Goal: Information Seeking & Learning: Learn about a topic

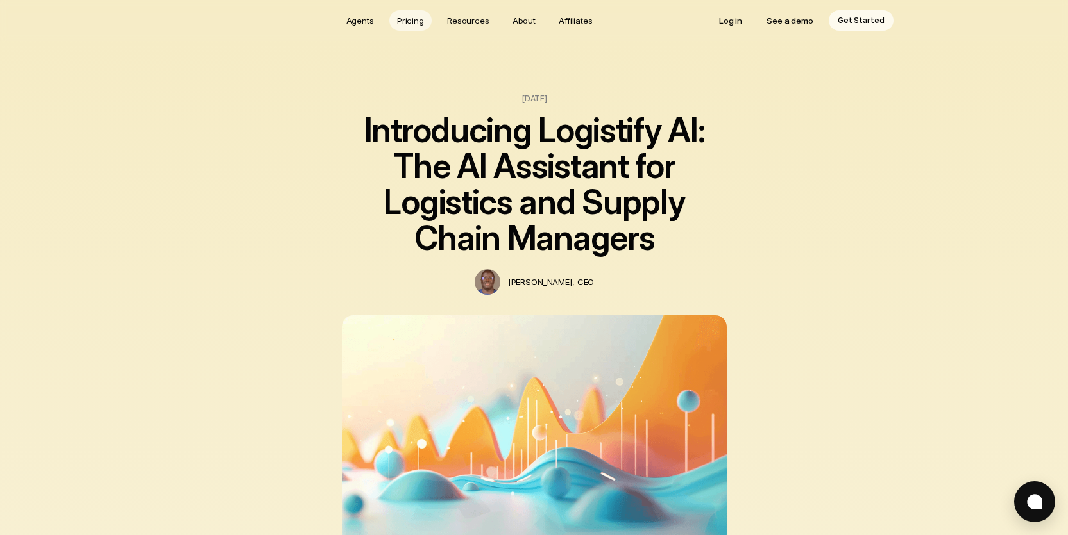
click at [412, 16] on p "Pricing" at bounding box center [410, 20] width 27 height 13
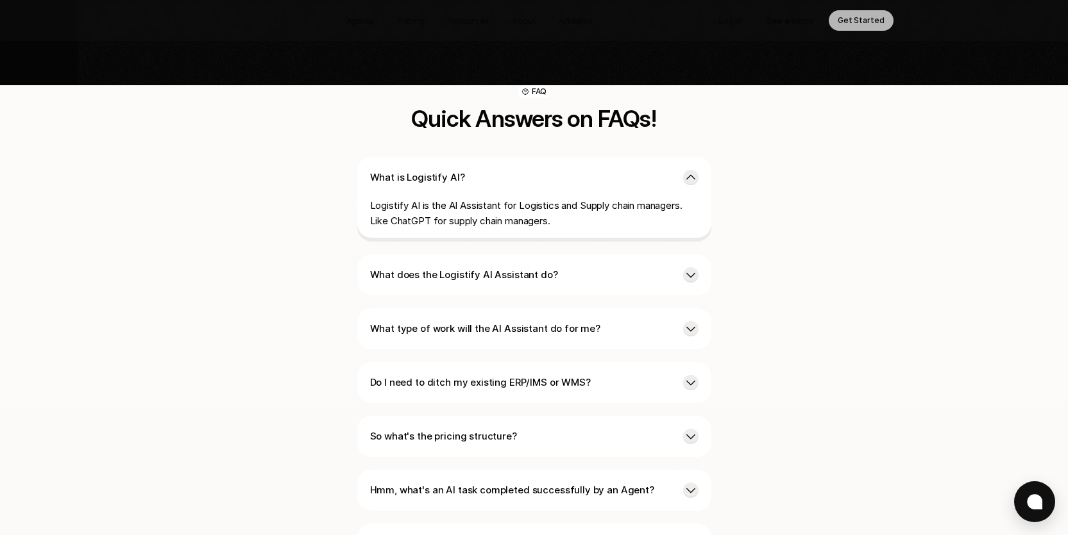
scroll to position [2985, 0]
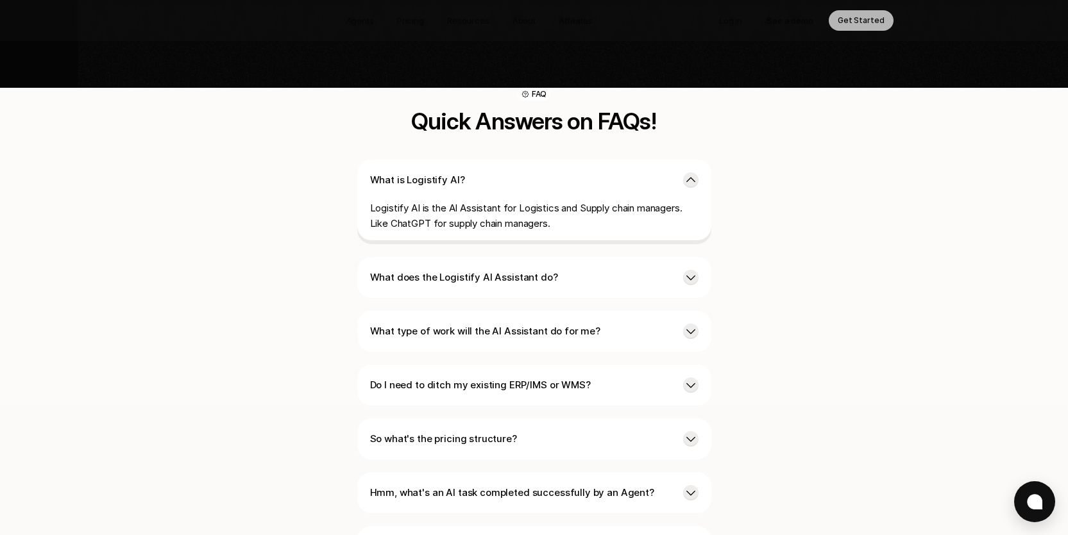
click at [602, 324] on p "What type of work will the AI Assistant do for me?" at bounding box center [521, 331] width 303 height 15
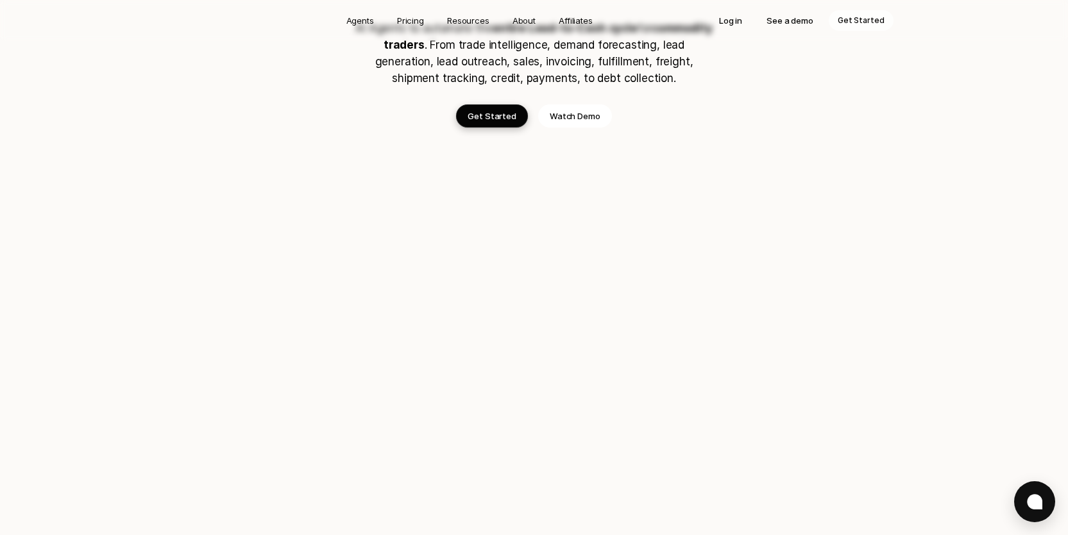
scroll to position [0, 0]
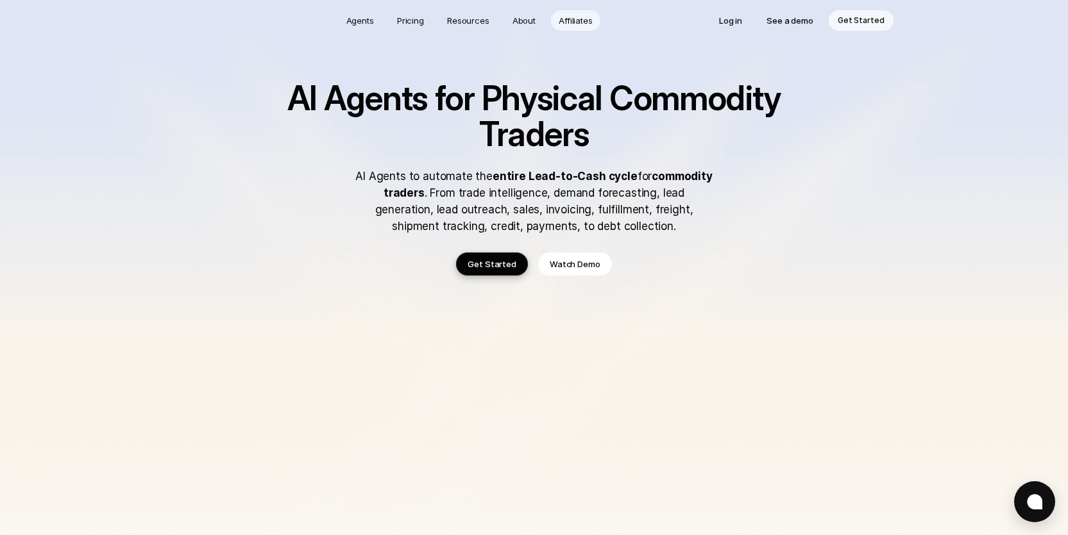
click at [585, 19] on p "Affiliates" at bounding box center [576, 20] width 34 height 13
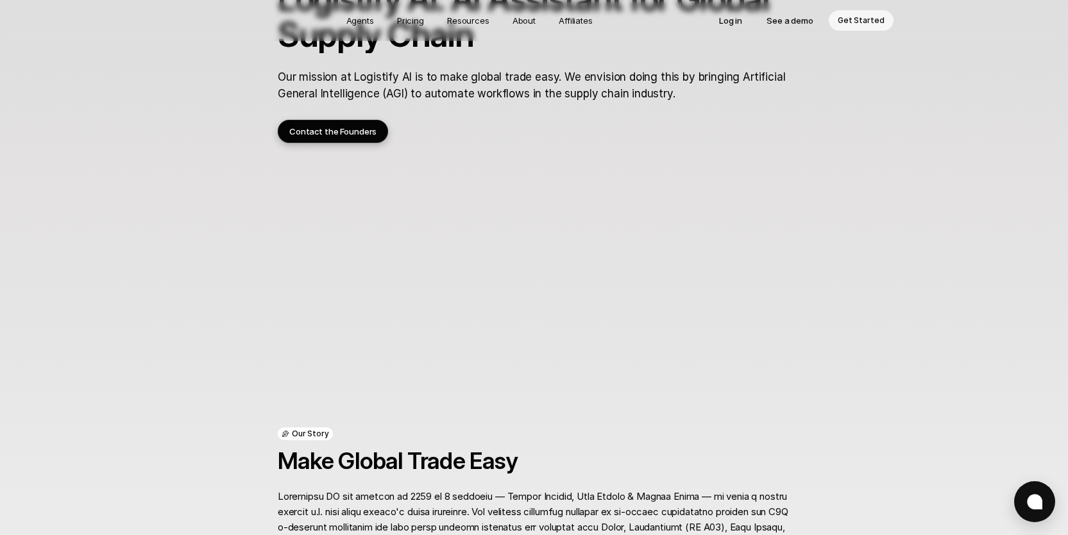
scroll to position [121, 0]
